Goal: Use online tool/utility: Utilize a website feature to perform a specific function

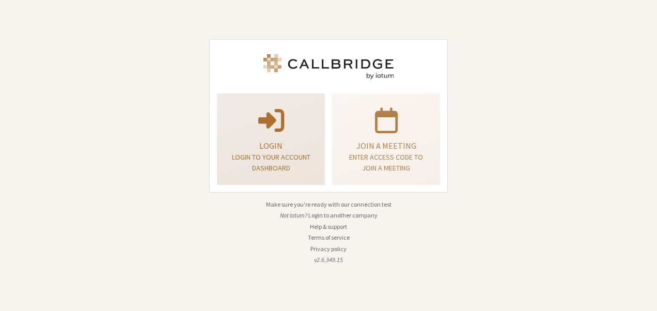
click at [276, 139] on p "Login" at bounding box center [271, 145] width 82 height 12
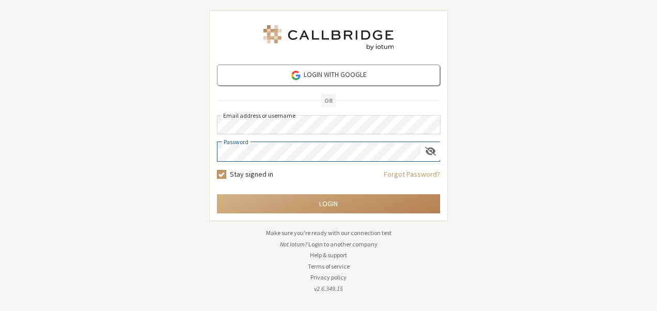
click at [217, 194] on button "Login" at bounding box center [328, 203] width 223 height 19
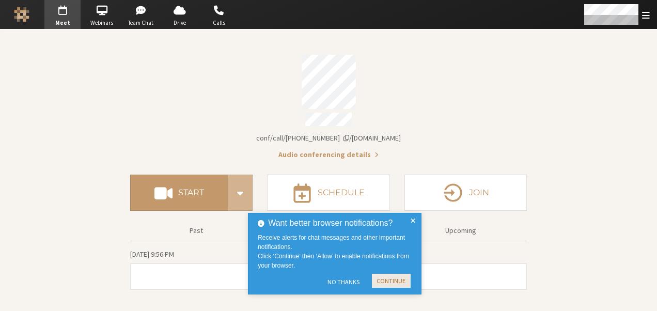
click at [382, 282] on button "Continue" at bounding box center [391, 281] width 39 height 14
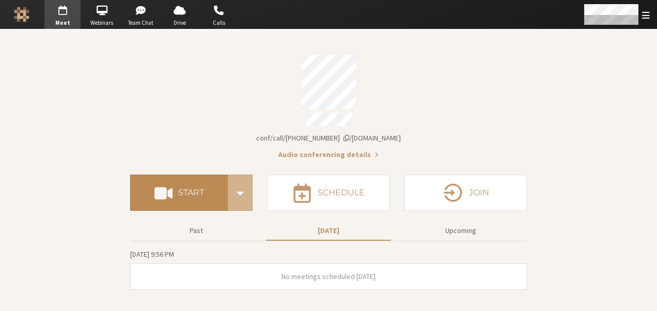
click at [193, 180] on button "Start" at bounding box center [179, 192] width 98 height 36
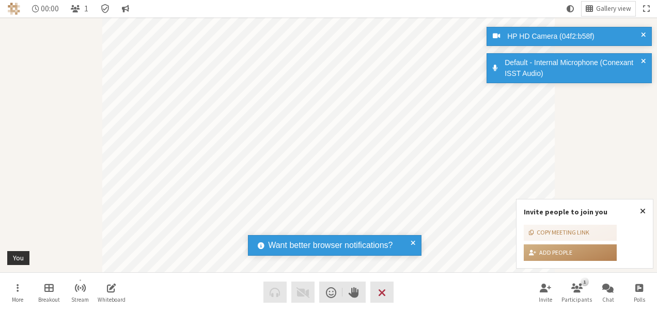
click at [411, 243] on span at bounding box center [412, 245] width 5 height 12
